Goal: Contribute content: Contribute content

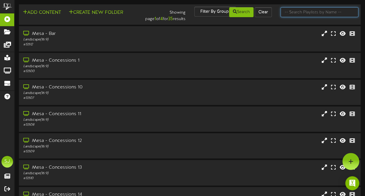
click at [316, 12] on input "text" at bounding box center [319, 12] width 78 height 10
type input "2"
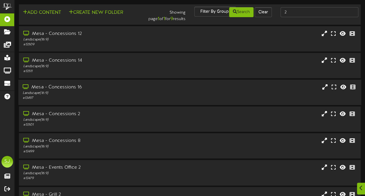
scroll to position [88, 0]
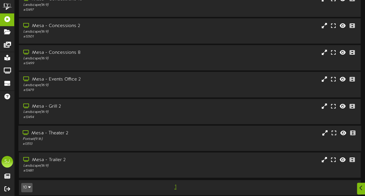
click at [60, 136] on div "Mesa - Theater 2" at bounding box center [90, 133] width 134 height 7
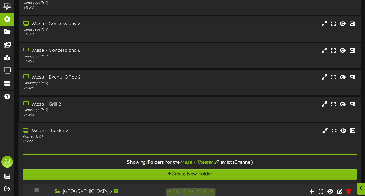
scroll to position [233, 0]
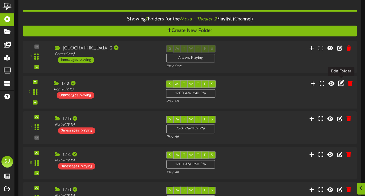
click at [338, 81] on icon at bounding box center [341, 83] width 6 height 6
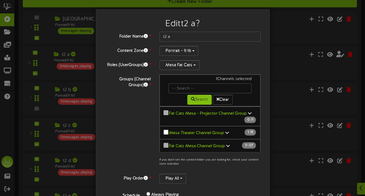
scroll to position [100, 0]
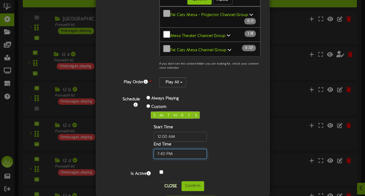
click at [162, 149] on input "text" at bounding box center [180, 154] width 53 height 10
type input "01:30 PM"
click at [186, 183] on div "Edit t2 a ? Folder Name * t2 a Content Zone * Portrait - 9:16 Roles (UserGroups…" at bounding box center [183, 52] width 174 height 286
click at [188, 181] on button "Confirm" at bounding box center [192, 186] width 23 height 10
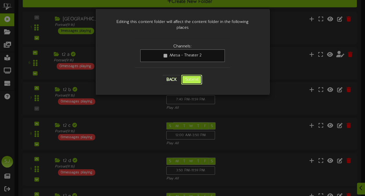
click at [197, 75] on button "Submit" at bounding box center [191, 80] width 21 height 10
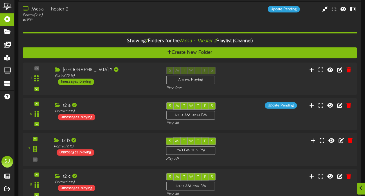
scroll to position [242, 0]
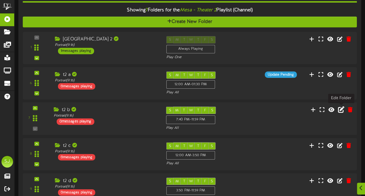
click at [341, 110] on icon at bounding box center [341, 109] width 6 height 6
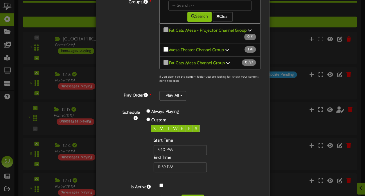
scroll to position [100, 0]
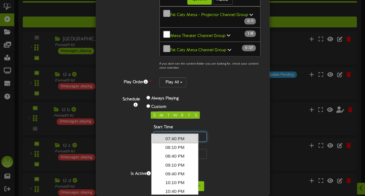
click at [161, 132] on input "text" at bounding box center [180, 137] width 53 height 10
click at [163, 132] on input "text" at bounding box center [180, 137] width 53 height 10
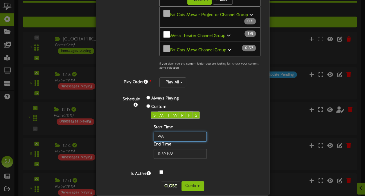
type input "PM"
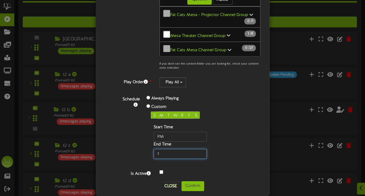
type input "1`"
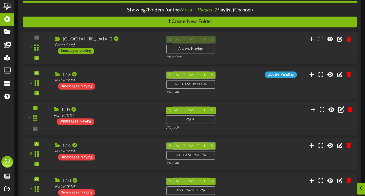
click at [216, 131] on div "7 t2 b Portrait" at bounding box center [189, 118] width 337 height 33
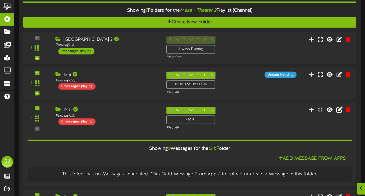
click at [232, 121] on div "S M T W T F S PM - 1` Play All" at bounding box center [203, 119] width 83 height 24
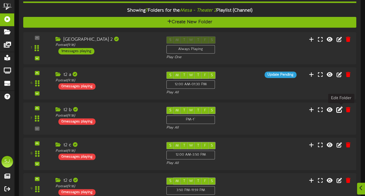
click at [340, 111] on icon at bounding box center [339, 109] width 6 height 6
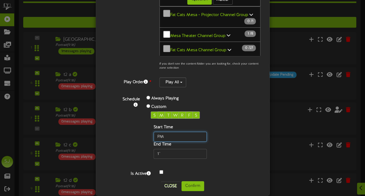
click at [163, 132] on input "text" at bounding box center [180, 137] width 53 height 10
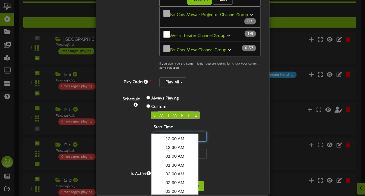
click at [155, 132] on input "text" at bounding box center [180, 137] width 53 height 10
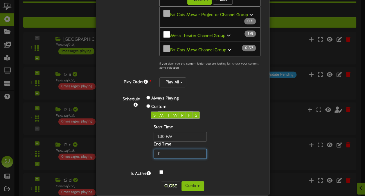
type input "01:30 PM"
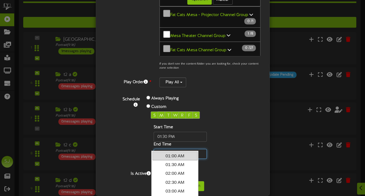
click at [170, 149] on input "text" at bounding box center [180, 154] width 53 height 10
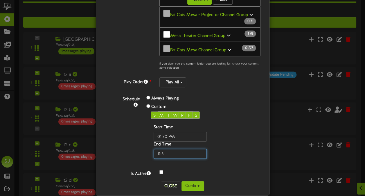
type input "11:59"
type input "11:59 AM"
type input "11:59 PM"
click at [186, 141] on div "End Time" at bounding box center [180, 149] width 53 height 17
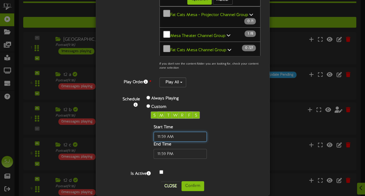
click at [187, 132] on input "text" at bounding box center [180, 137] width 53 height 10
click at [228, 111] on div "S M T W R F S Start Time End Time" at bounding box center [189, 134] width 86 height 47
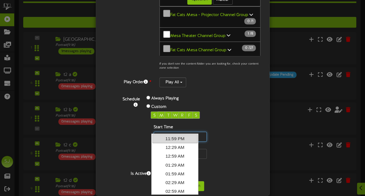
drag, startPoint x: 162, startPoint y: 127, endPoint x: 154, endPoint y: 130, distance: 9.1
click at [154, 132] on input "text" at bounding box center [180, 137] width 53 height 10
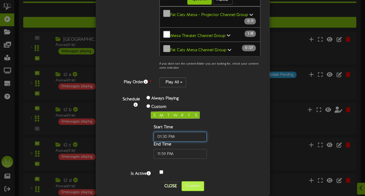
type input "01:30 PM"
click at [182, 181] on button "Confirm" at bounding box center [192, 186] width 23 height 10
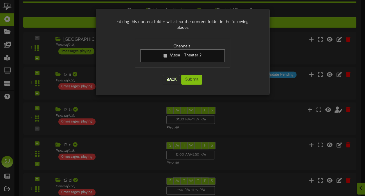
scroll to position [0, 0]
click at [191, 75] on button "Submit" at bounding box center [191, 80] width 21 height 10
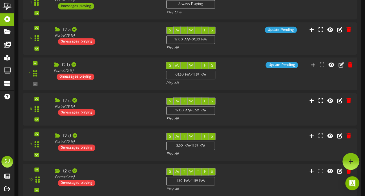
scroll to position [258, 0]
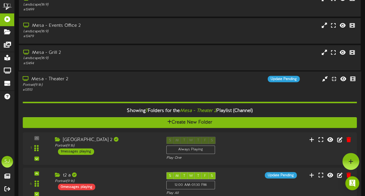
click at [140, 80] on div "Mesa - Theater 2" at bounding box center [90, 78] width 134 height 7
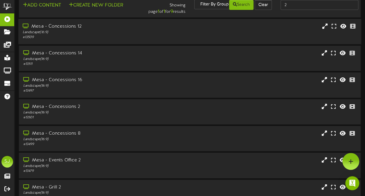
scroll to position [0, 0]
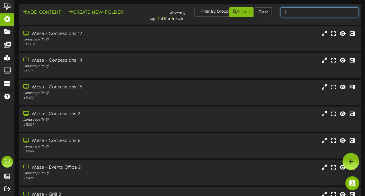
click at [301, 13] on input "2" at bounding box center [319, 12] width 78 height 10
type input "3"
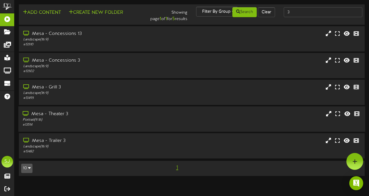
click at [84, 121] on div "Portrait ( 9:16 )" at bounding box center [91, 119] width 136 height 5
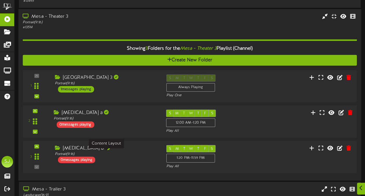
scroll to position [106, 0]
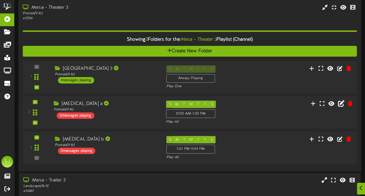
click at [341, 103] on icon at bounding box center [341, 103] width 6 height 6
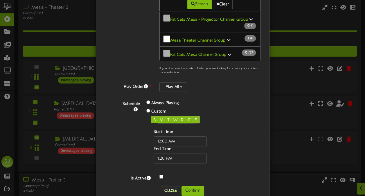
scroll to position [100, 0]
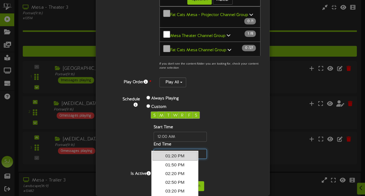
click at [160, 149] on input "text" at bounding box center [180, 154] width 53 height 10
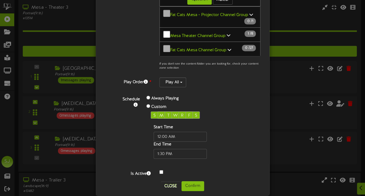
type input "01:30 PM"
click at [239, 98] on div "Schedule Always Playing Custom S M T W R F S Start Time End Time" at bounding box center [189, 126] width 151 height 64
click at [198, 181] on button "Confirm" at bounding box center [192, 186] width 23 height 10
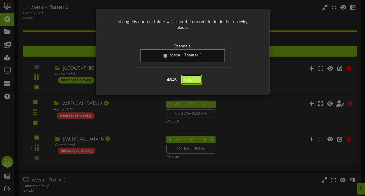
click at [195, 75] on button "Submit" at bounding box center [191, 80] width 21 height 10
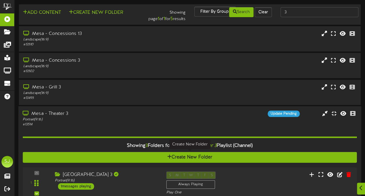
scroll to position [130, 0]
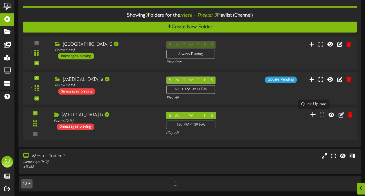
click at [315, 114] on icon at bounding box center [313, 114] width 6 height 6
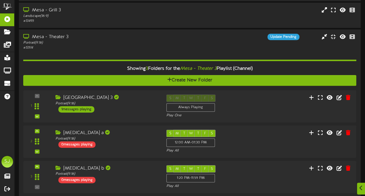
scroll to position [130, 0]
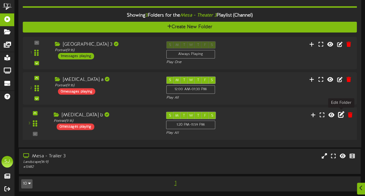
click at [341, 115] on icon at bounding box center [341, 114] width 6 height 6
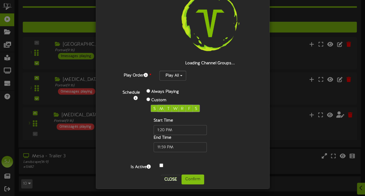
scroll to position [88, 0]
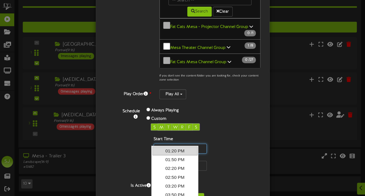
click at [160, 143] on input "text" at bounding box center [180, 148] width 53 height 10
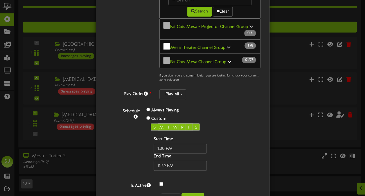
type input "01:30 PM"
click at [238, 110] on div "Schedule Always Playing Custom S M T W R F S Start Time End Time" at bounding box center [189, 138] width 151 height 64
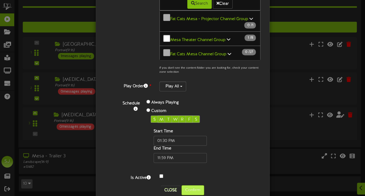
scroll to position [100, 0]
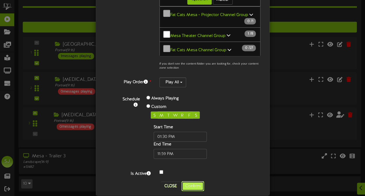
click at [185, 181] on button "Confirm" at bounding box center [192, 186] width 23 height 10
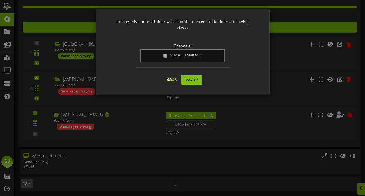
scroll to position [0, 0]
click at [189, 75] on button "Submit" at bounding box center [191, 80] width 21 height 10
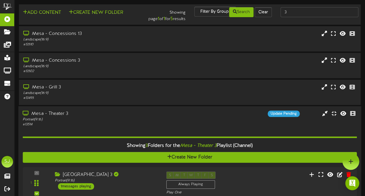
click at [174, 125] on div "Mesa - Theater 3 Portrait ( 9:16 ) # 13514 Update Pending" at bounding box center [189, 118] width 343 height 17
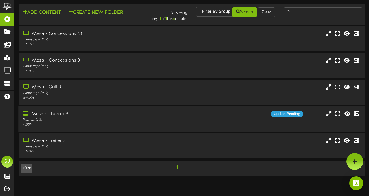
click at [174, 125] on div "Mesa - Theater 3 Portrait ( 9:16 ) # 13514 Update Pending" at bounding box center [191, 119] width 347 height 17
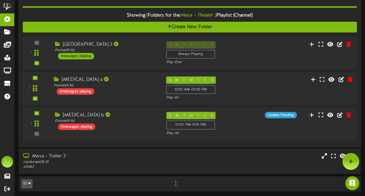
scroll to position [43, 0]
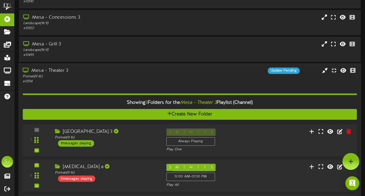
click at [159, 78] on div "Mesa - Theater 3 Portrait ( 9:16 ) # 13514" at bounding box center [89, 75] width 143 height 17
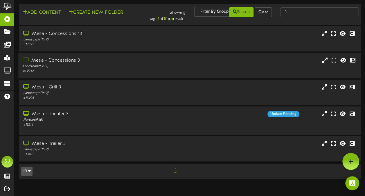
scroll to position [0, 0]
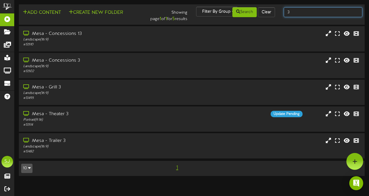
click at [304, 10] on input "3" at bounding box center [323, 12] width 79 height 10
type input "theater"
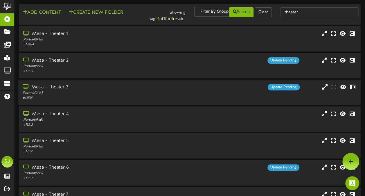
click at [96, 86] on div "Mesa - Theater 3" at bounding box center [90, 87] width 134 height 7
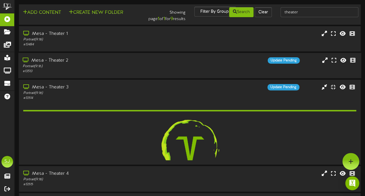
click at [99, 57] on div "Mesa - Theater 2 Portrait ( 9:16 ) # 13513 Update Pending" at bounding box center [189, 65] width 343 height 25
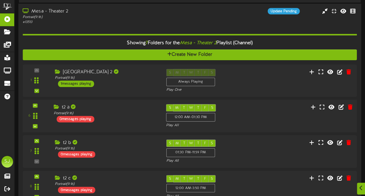
scroll to position [58, 0]
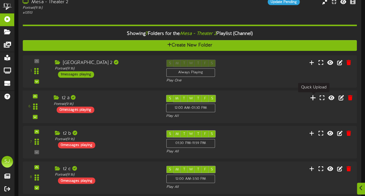
click at [312, 98] on icon at bounding box center [313, 97] width 6 height 6
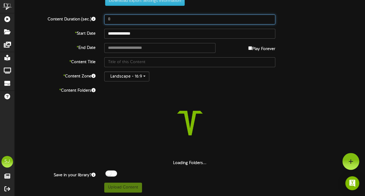
click at [145, 19] on input "8" at bounding box center [189, 20] width 171 height 10
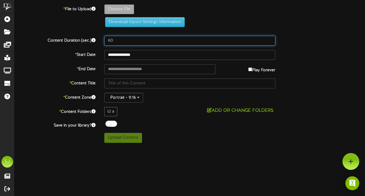
scroll to position [0, 0]
type input "60"
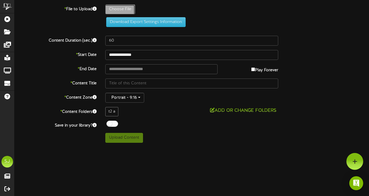
type input "**********"
type input "DowntonAbbey"
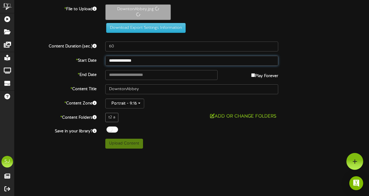
click at [124, 60] on input "**********" at bounding box center [191, 61] width 173 height 10
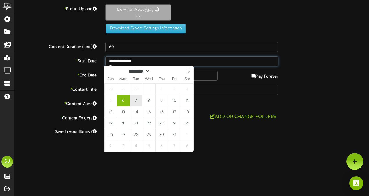
type input "**********"
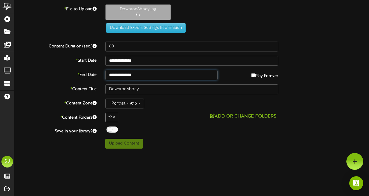
click at [136, 73] on input "**********" at bounding box center [161, 75] width 112 height 10
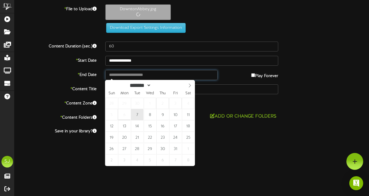
type input "**********"
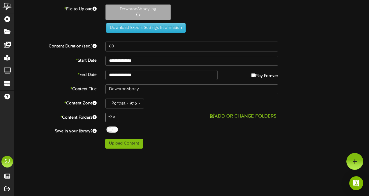
click at [320, 52] on div "**********" at bounding box center [192, 76] width 355 height 144
click at [113, 131] on div at bounding box center [113, 129] width 12 height 6
click at [147, 129] on div "Off On" at bounding box center [191, 130] width 173 height 8
click at [125, 143] on button "Upload Content" at bounding box center [124, 143] width 38 height 10
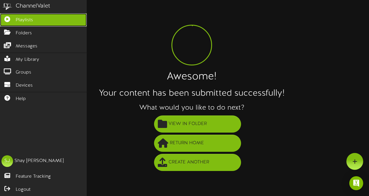
click at [5, 21] on icon at bounding box center [7, 18] width 15 height 4
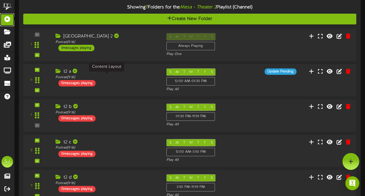
scroll to position [84, 0]
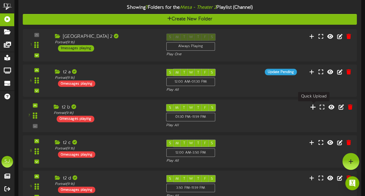
click at [315, 107] on icon at bounding box center [313, 106] width 6 height 6
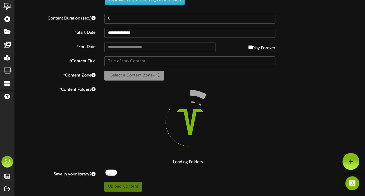
scroll to position [21, 0]
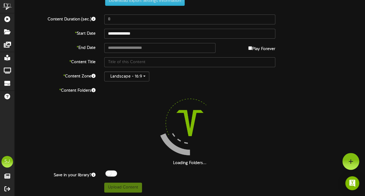
click at [166, 25] on div "**********" at bounding box center [190, 87] width 350 height 209
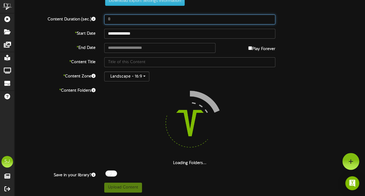
click at [167, 18] on input "8" at bounding box center [189, 20] width 171 height 10
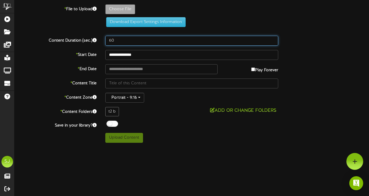
type input "60"
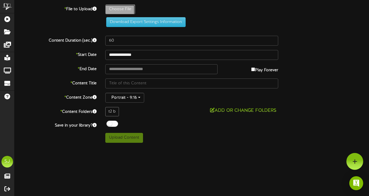
type input "**********"
type input "Conjuring"
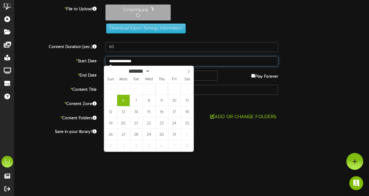
click at [125, 63] on input "**********" at bounding box center [191, 61] width 173 height 10
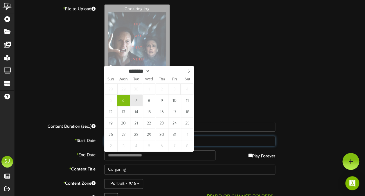
type input "**********"
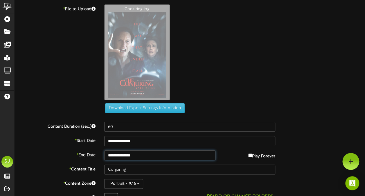
click at [129, 154] on input "**********" at bounding box center [159, 155] width 111 height 10
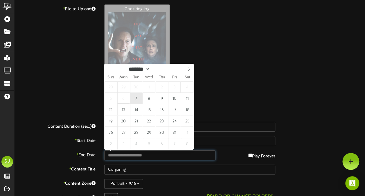
type input "**********"
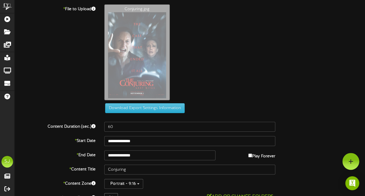
click at [238, 79] on div "Conjuring.jpg" at bounding box center [234, 53] width 269 height 99
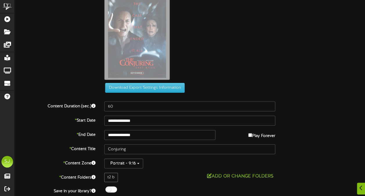
scroll to position [36, 0]
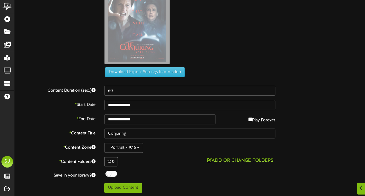
click at [112, 174] on div at bounding box center [111, 173] width 12 height 6
click at [136, 166] on div "**********" at bounding box center [190, 80] width 350 height 224
click at [126, 186] on button "Upload Content" at bounding box center [123, 188] width 38 height 10
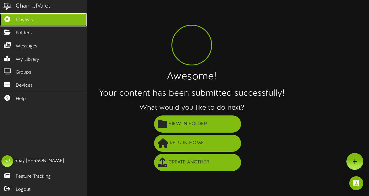
click at [8, 18] on icon at bounding box center [7, 18] width 15 height 4
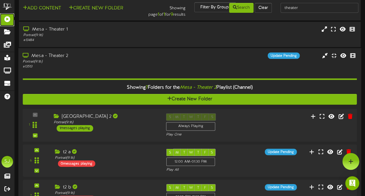
scroll to position [58, 0]
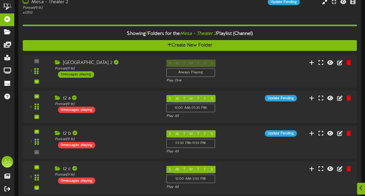
click at [113, 16] on div "Showing 7 Folders for the Mesa - Theater 2 Playlist (Channel) Create New Folder…" at bounding box center [190, 158] width 334 height 287
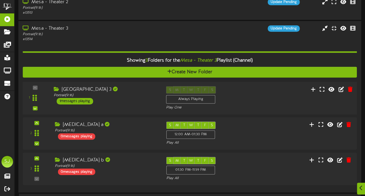
scroll to position [87, 0]
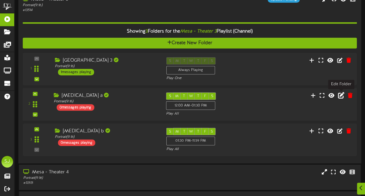
click at [342, 94] on icon at bounding box center [341, 95] width 6 height 6
click at [312, 94] on icon at bounding box center [313, 95] width 6 height 6
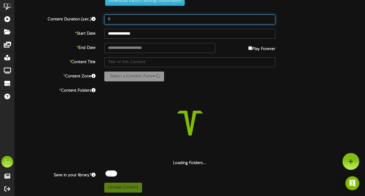
click at [152, 17] on input "8" at bounding box center [189, 20] width 171 height 10
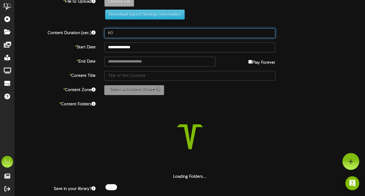
scroll to position [0, 0]
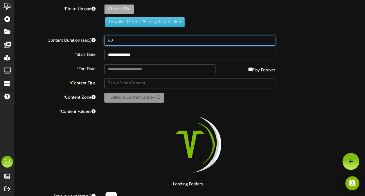
type input "60"
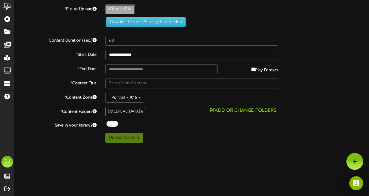
type input "**********"
type input "Conjuring"
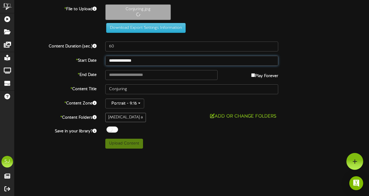
click at [132, 60] on input "**********" at bounding box center [191, 61] width 173 height 10
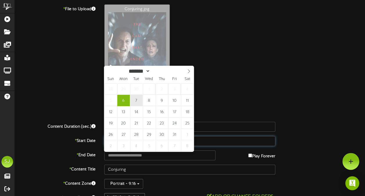
type input "**********"
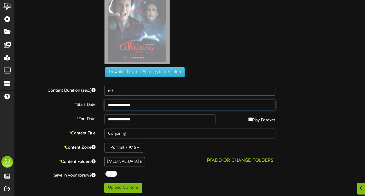
scroll to position [36, 0]
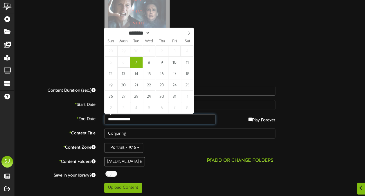
click at [130, 120] on input "**********" at bounding box center [159, 119] width 111 height 10
click at [130, 120] on input "text" at bounding box center [159, 119] width 111 height 10
type input "**********"
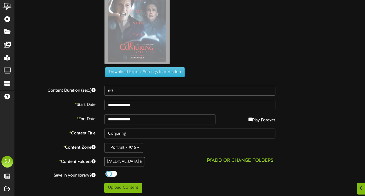
click at [110, 174] on div at bounding box center [111, 173] width 12 height 6
click at [146, 167] on div "**********" at bounding box center [190, 80] width 350 height 224
click at [128, 188] on button "Upload Content" at bounding box center [123, 188] width 38 height 10
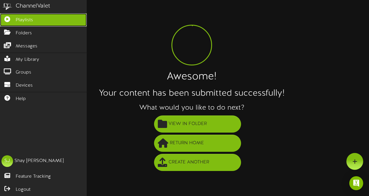
click at [13, 22] on link "Playlists" at bounding box center [43, 19] width 87 height 13
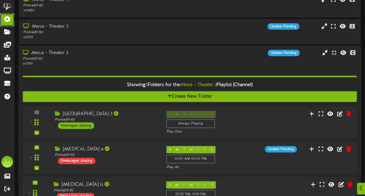
scroll to position [53, 0]
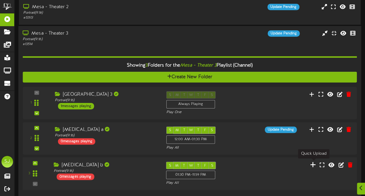
click at [312, 163] on icon at bounding box center [313, 164] width 6 height 6
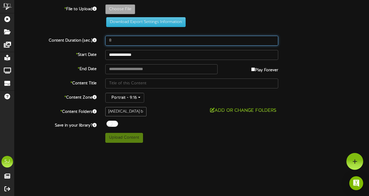
click at [123, 45] on input "8" at bounding box center [191, 41] width 173 height 10
type input "60"
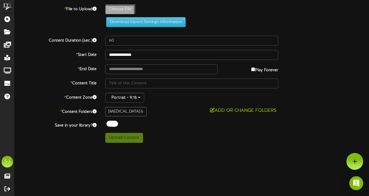
type input "**********"
type input "DowntonAbbey"
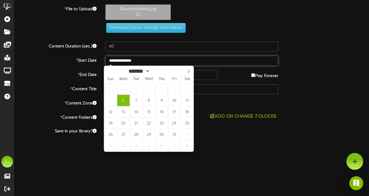
click at [136, 60] on input "**********" at bounding box center [191, 61] width 173 height 10
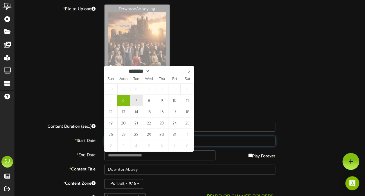
type input "**********"
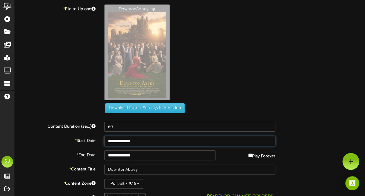
drag, startPoint x: 138, startPoint y: 105, endPoint x: 137, endPoint y: 98, distance: 6.7
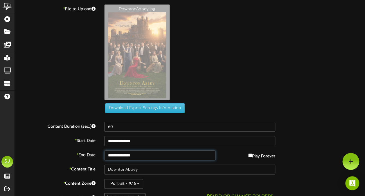
click at [132, 158] on input "**********" at bounding box center [159, 155] width 111 height 10
click at [133, 155] on input "**********" at bounding box center [159, 155] width 111 height 10
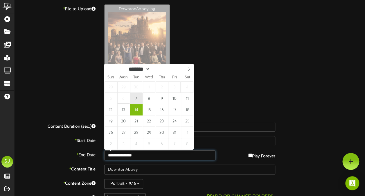
type input "**********"
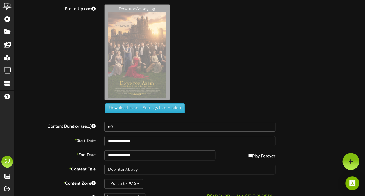
click at [245, 89] on div "DowntonAbbey.jpg" at bounding box center [234, 53] width 269 height 99
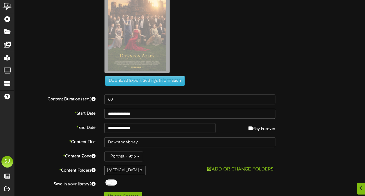
scroll to position [36, 0]
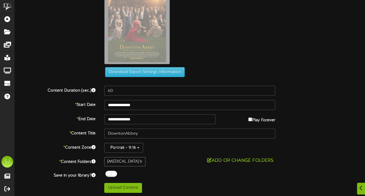
click at [110, 166] on div "**********" at bounding box center [190, 80] width 350 height 224
click at [109, 170] on div at bounding box center [111, 173] width 12 height 6
click at [180, 168] on div "**********" at bounding box center [190, 80] width 350 height 224
click at [133, 187] on button "Upload Content" at bounding box center [123, 188] width 38 height 10
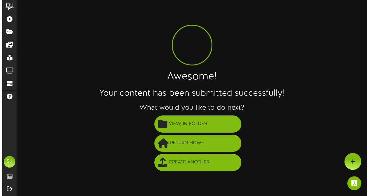
scroll to position [0, 0]
